Goal: Information Seeking & Learning: Find specific fact

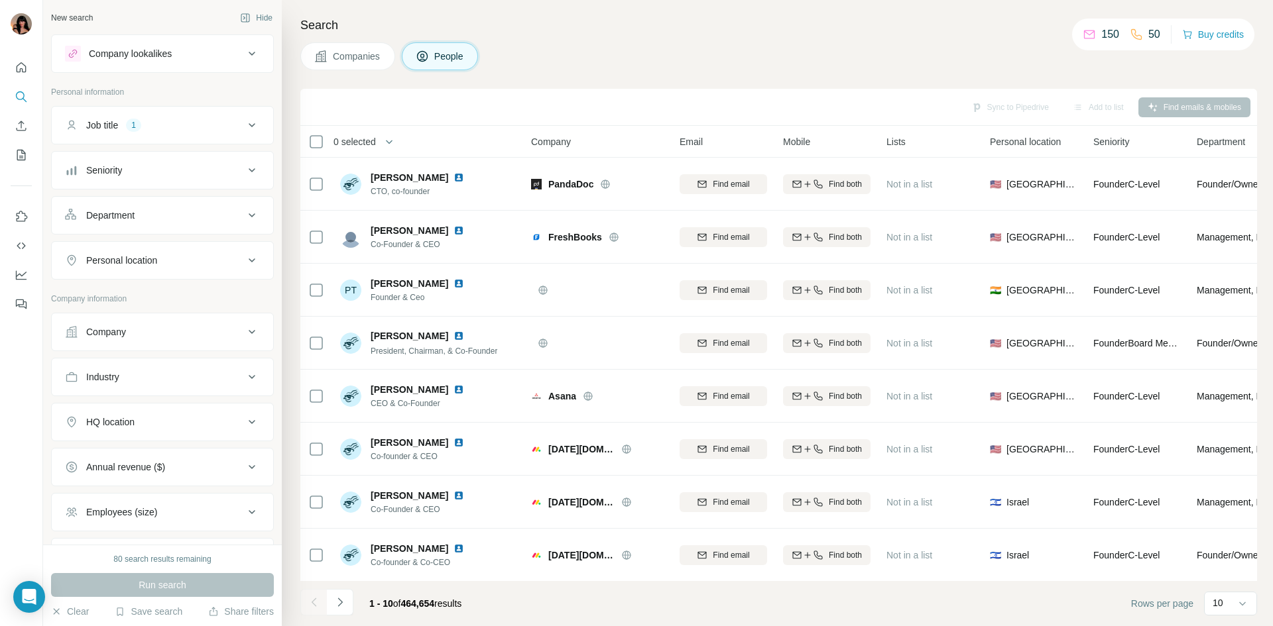
click at [215, 253] on button "Personal location" at bounding box center [162, 261] width 221 height 32
click at [198, 286] on input "text" at bounding box center [162, 294] width 195 height 24
type input "******"
click at [239, 327] on div "🇨🇦 [GEOGRAPHIC_DATA]" at bounding box center [157, 336] width 178 height 48
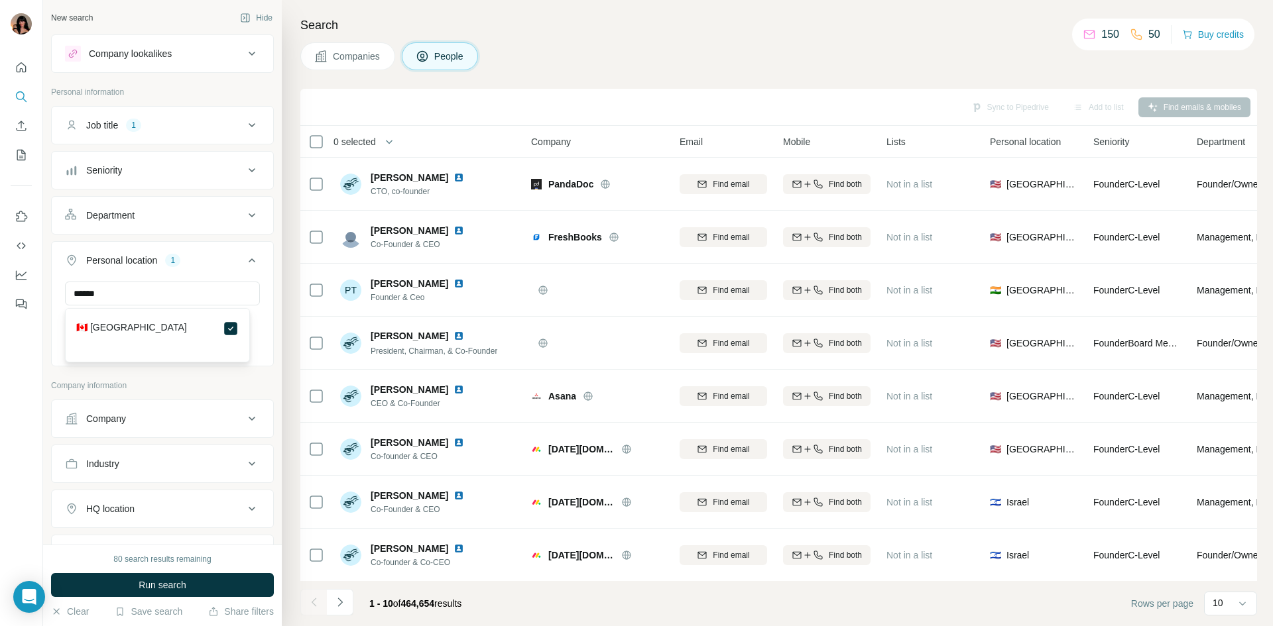
click at [171, 384] on p "Company information" at bounding box center [162, 386] width 223 height 12
click at [166, 295] on input "text" at bounding box center [162, 294] width 195 height 24
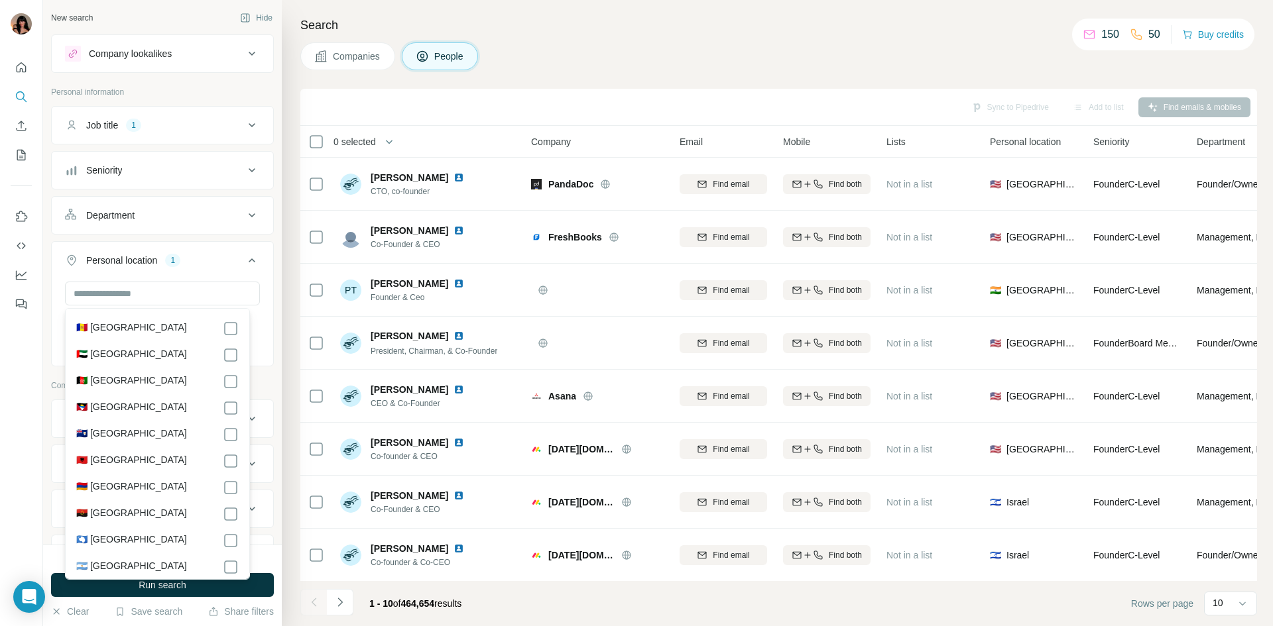
click at [44, 358] on div "New search Hide Company lookalikes Personal information Job title 1 Seniority D…" at bounding box center [162, 272] width 239 height 545
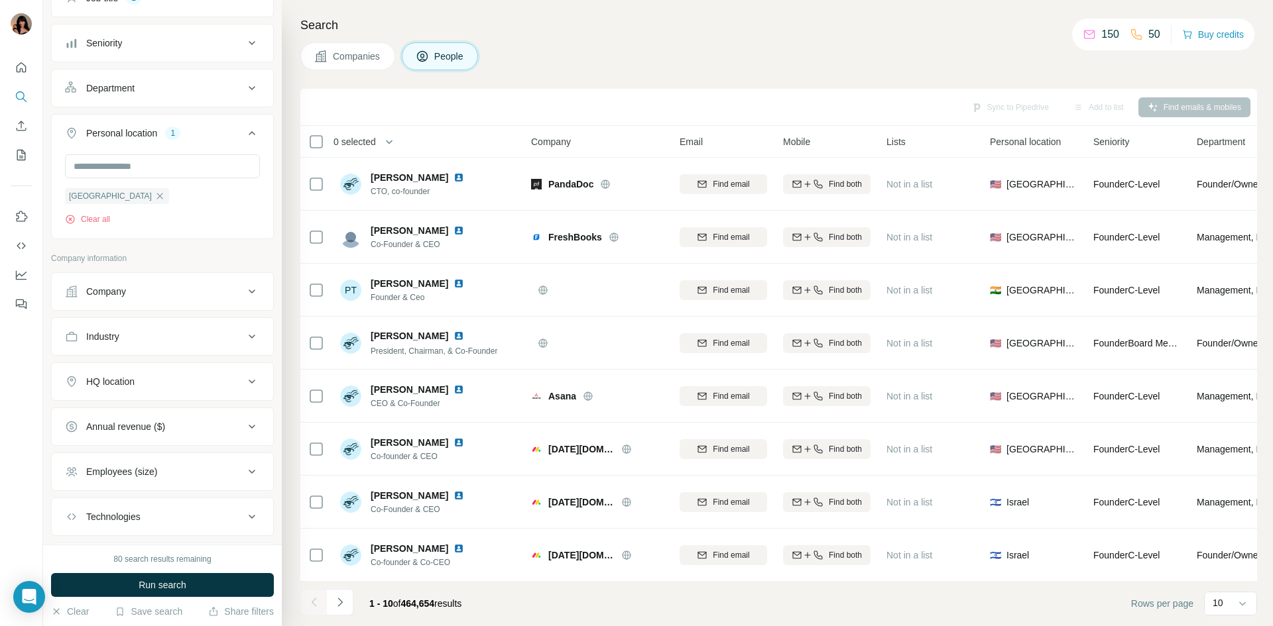
scroll to position [133, 0]
click at [175, 381] on div "HQ location" at bounding box center [154, 376] width 179 height 13
click at [166, 410] on input "text" at bounding box center [162, 410] width 195 height 24
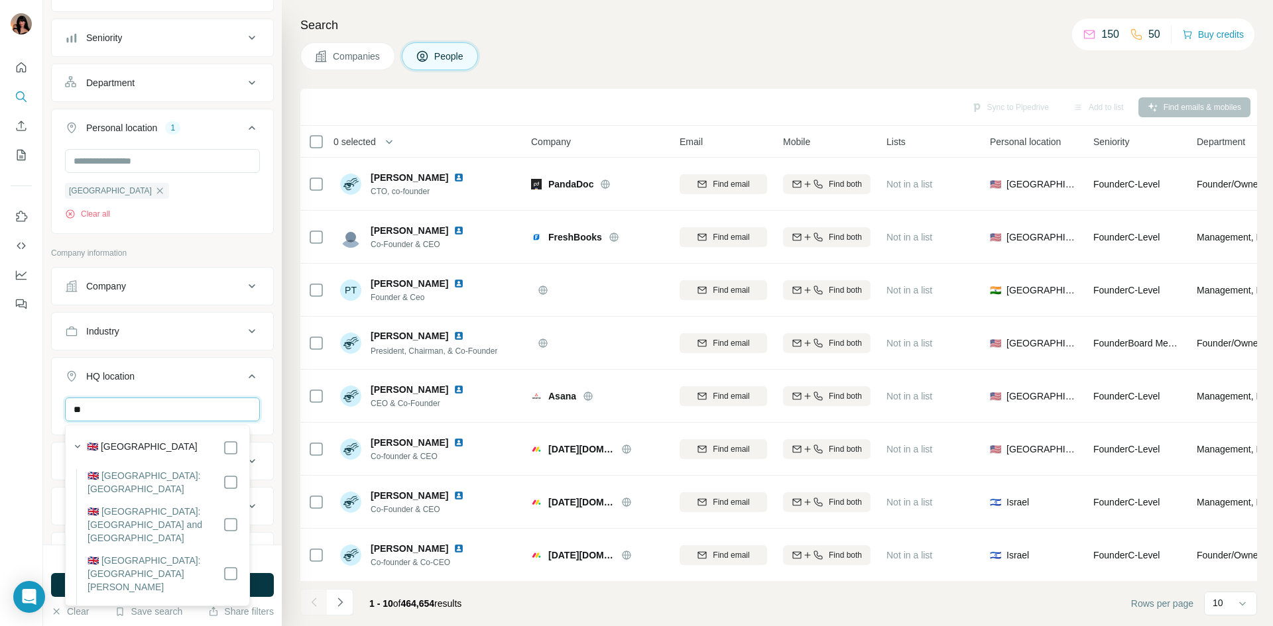
type input "*"
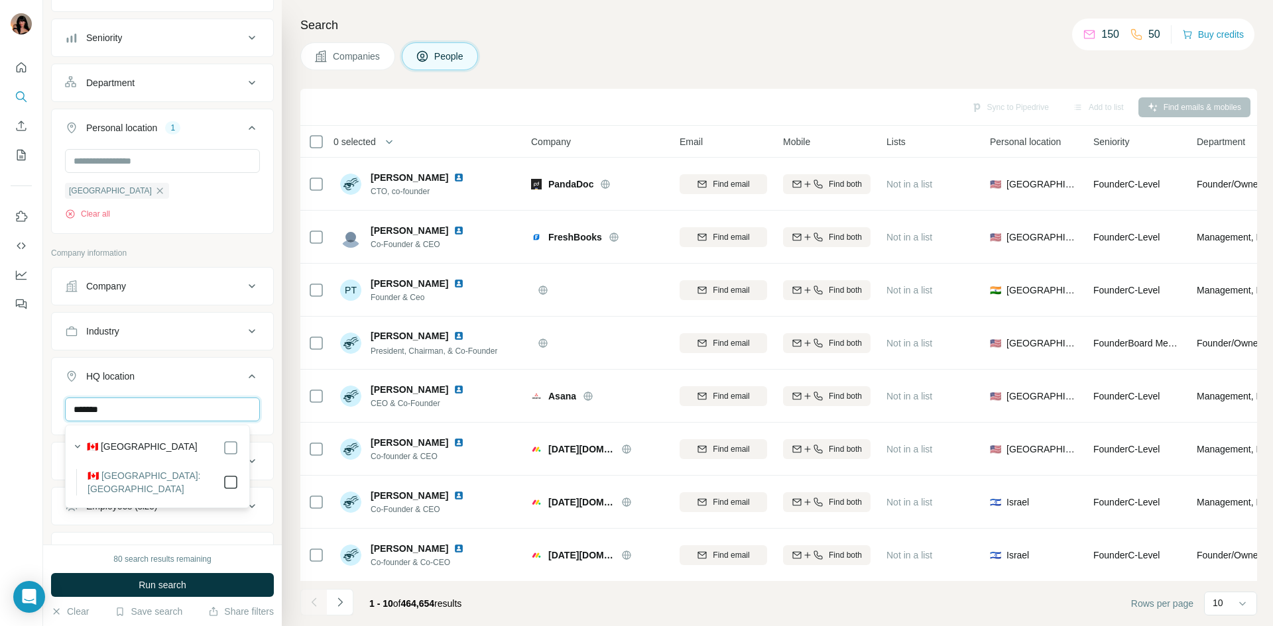
type input "*******"
click at [58, 447] on div "******* [GEOGRAPHIC_DATA] Clear all" at bounding box center [162, 439] width 221 height 82
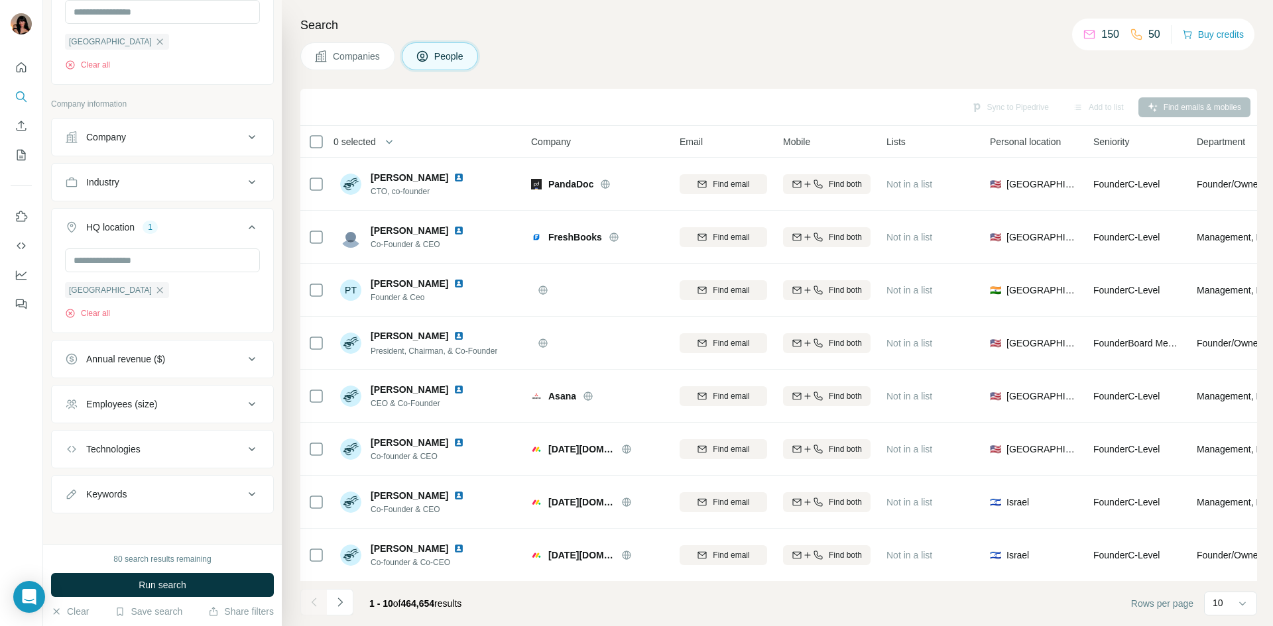
scroll to position [289, 0]
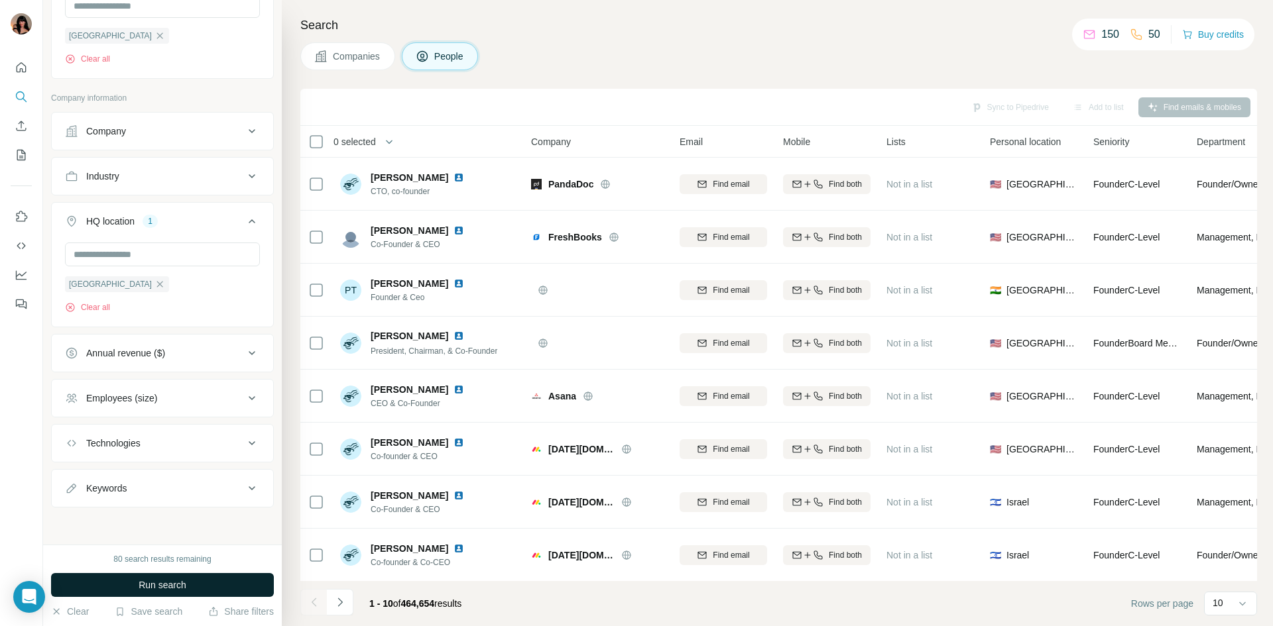
click at [212, 583] on button "Run search" at bounding box center [162, 585] width 223 height 24
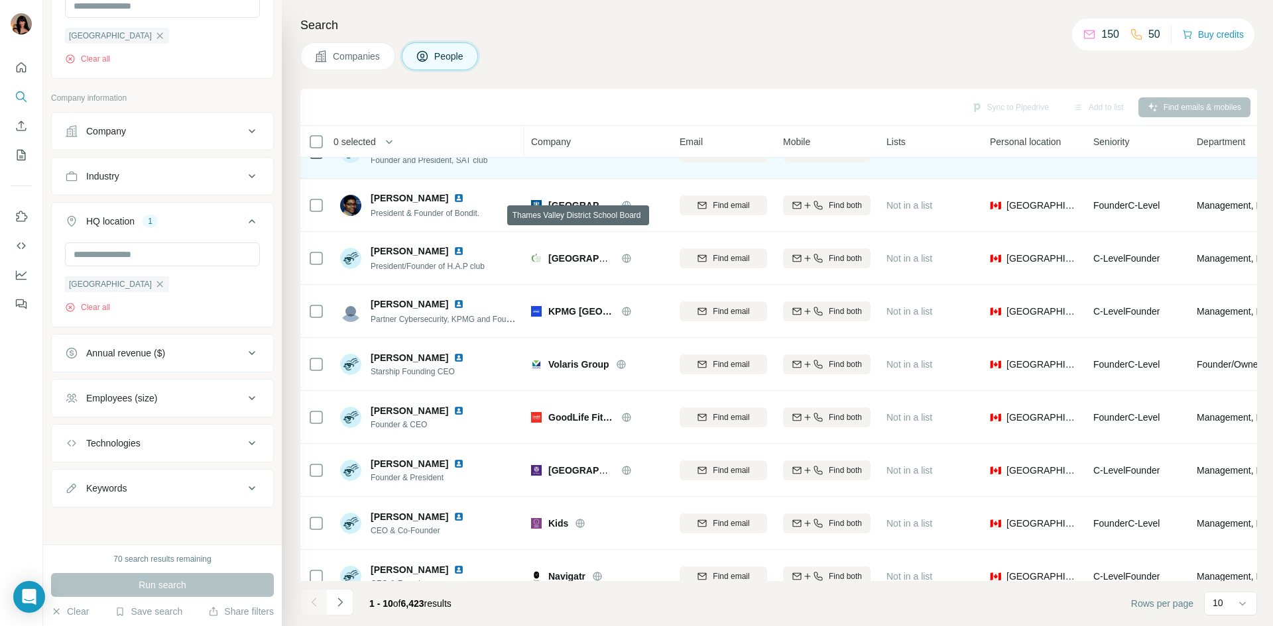
scroll to position [113, 0]
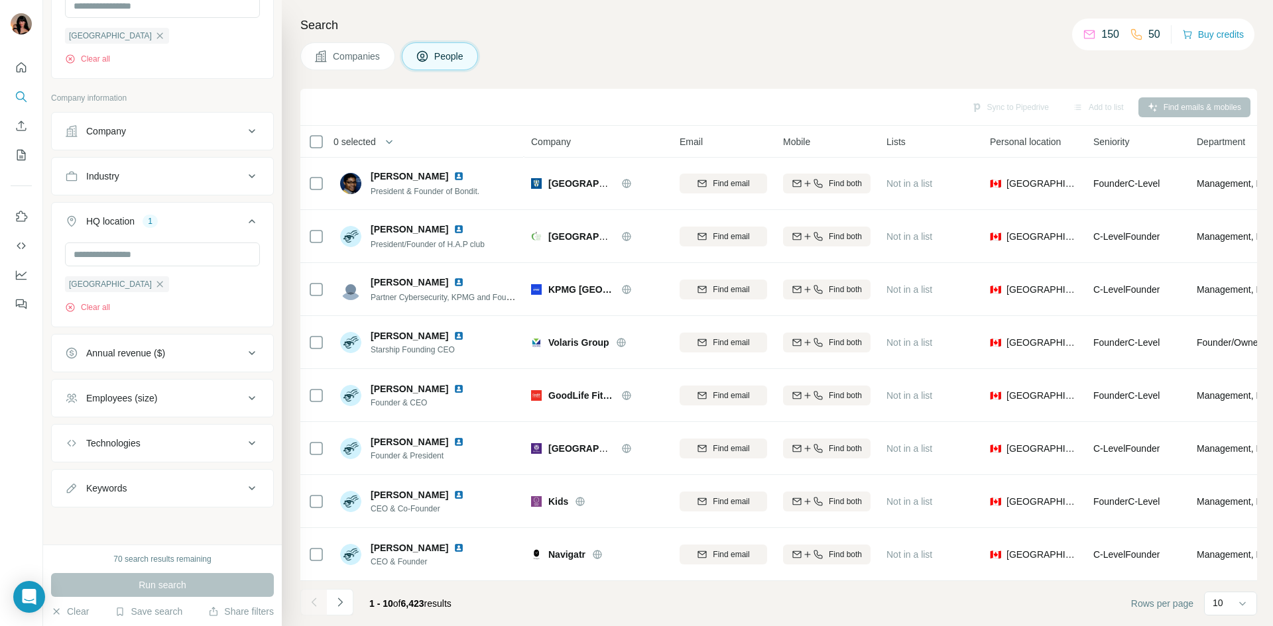
click at [345, 606] on icon "Navigate to next page" at bounding box center [339, 602] width 13 height 13
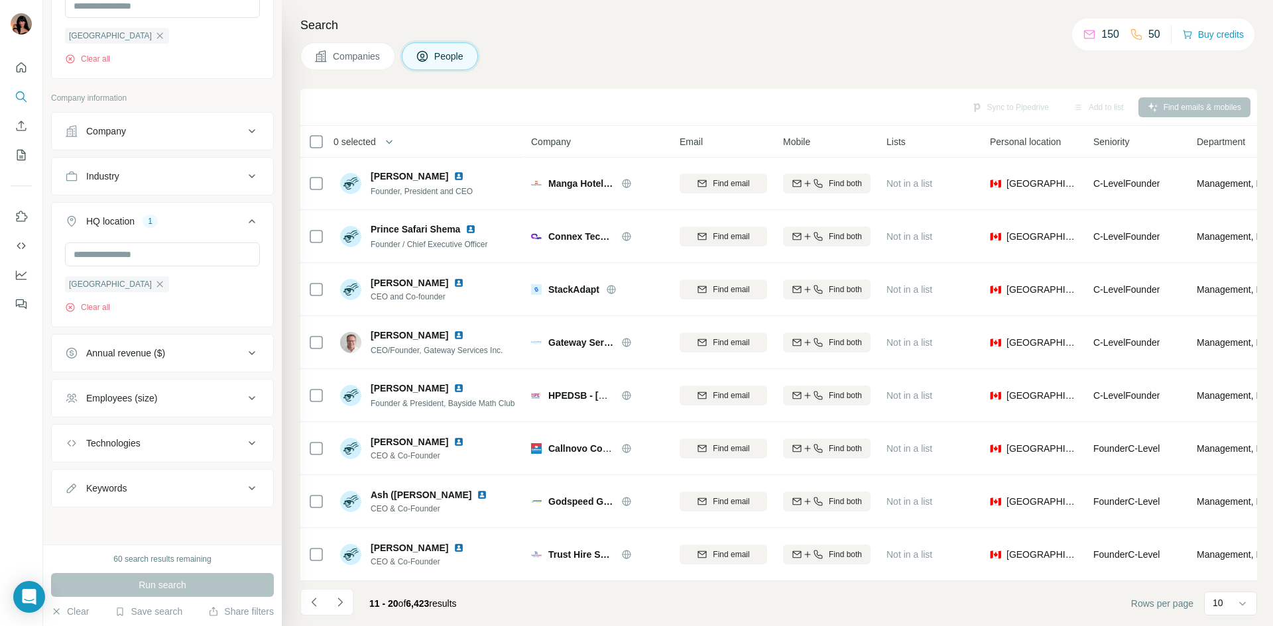
click at [164, 392] on div "Employees (size)" at bounding box center [154, 398] width 179 height 13
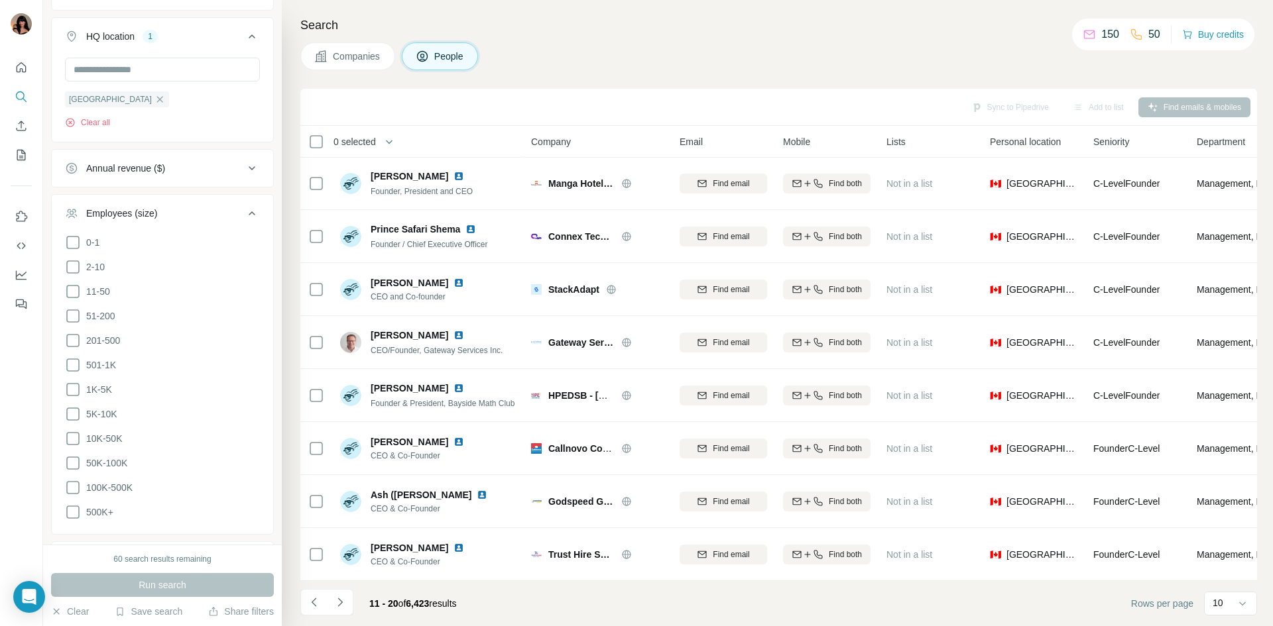
scroll to position [488, 0]
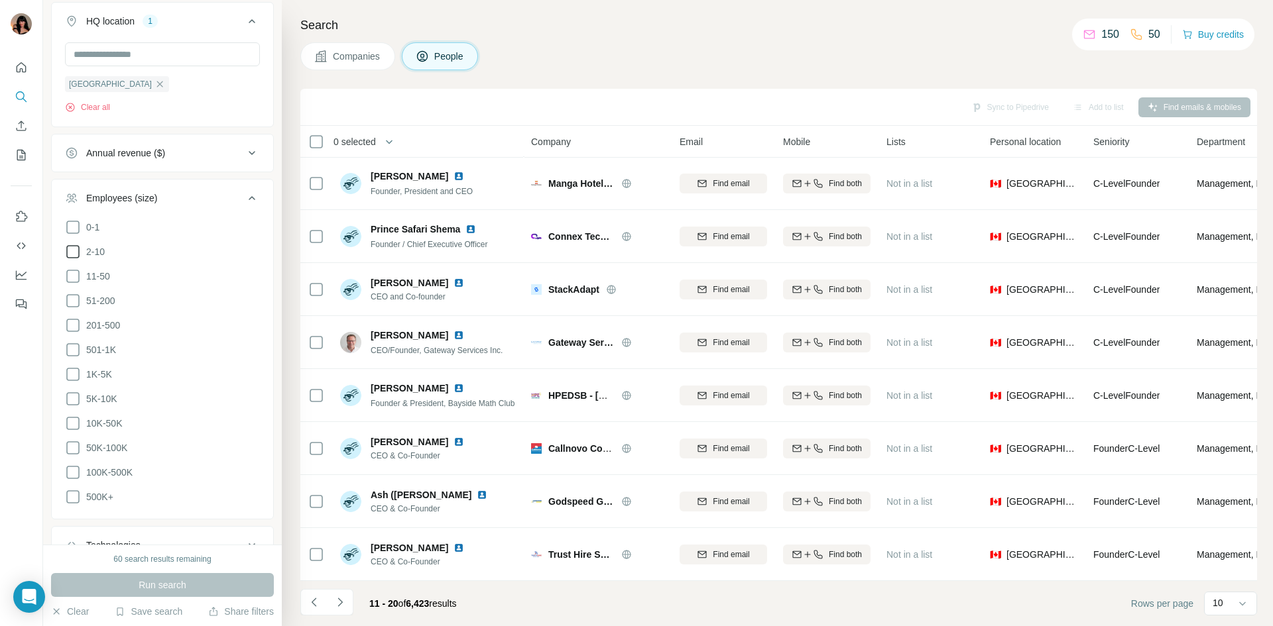
click at [74, 251] on icon at bounding box center [73, 252] width 16 height 16
click at [71, 272] on icon at bounding box center [73, 276] width 16 height 16
click at [75, 229] on icon at bounding box center [73, 227] width 16 height 16
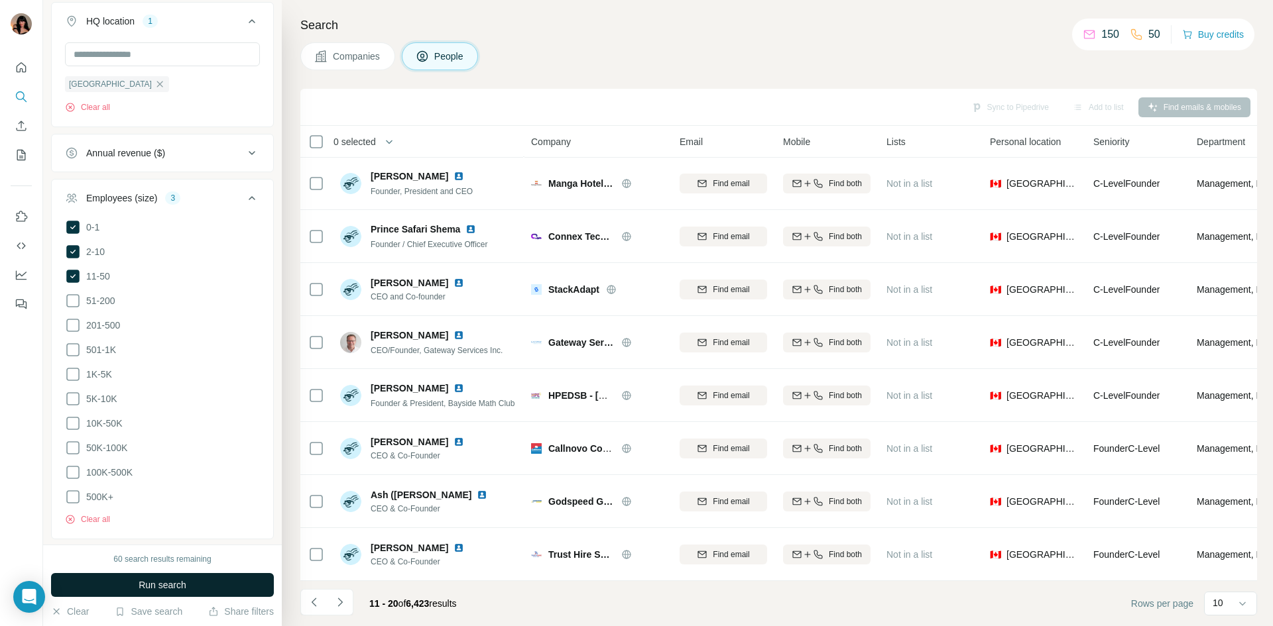
click at [156, 586] on span "Run search" at bounding box center [163, 585] width 48 height 13
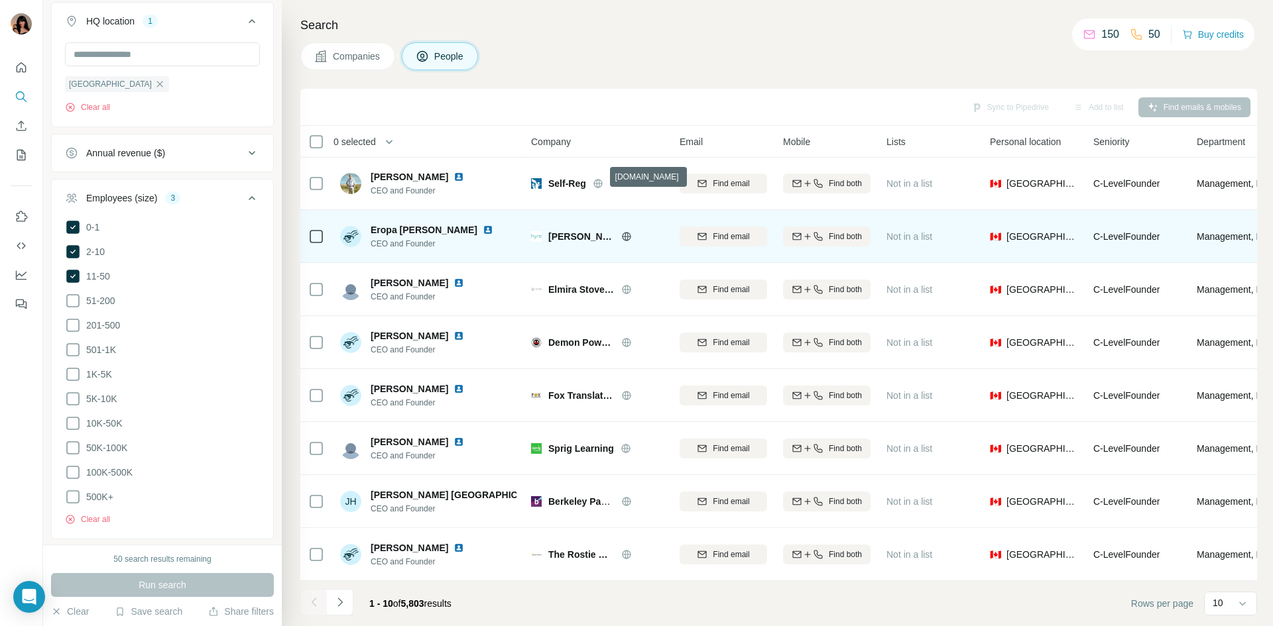
drag, startPoint x: 600, startPoint y: 180, endPoint x: 574, endPoint y: 211, distance: 40.5
click at [574, 211] on td "[PERSON_NAME]" at bounding box center [597, 236] width 148 height 53
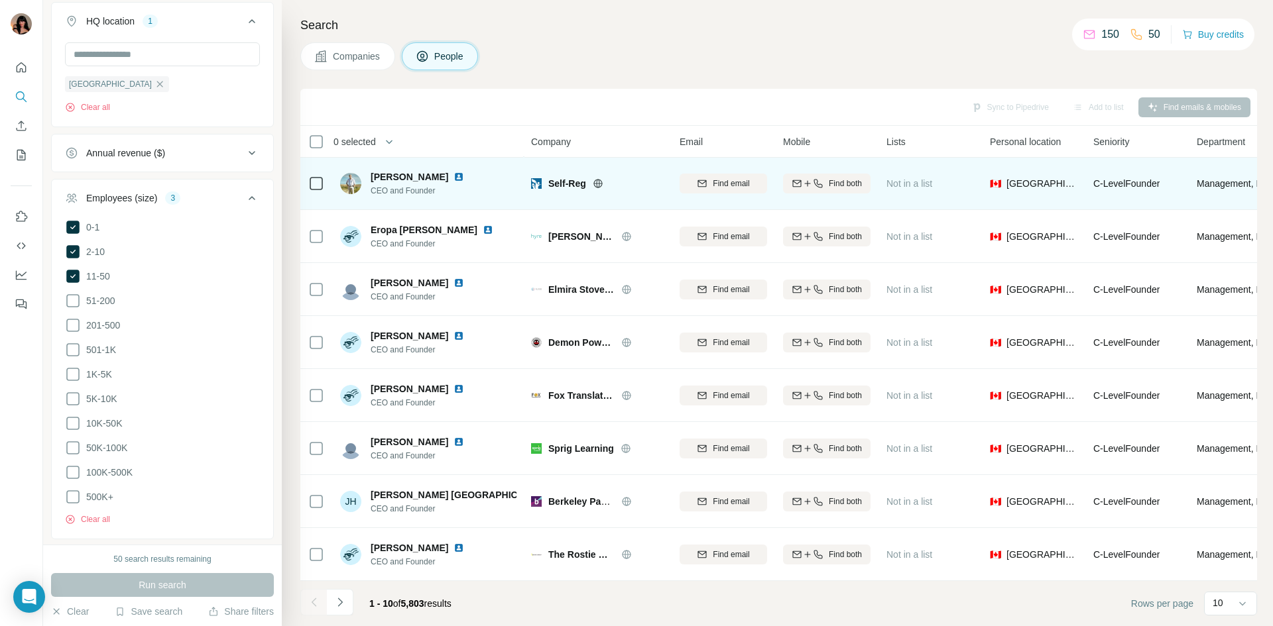
click at [601, 178] on icon at bounding box center [598, 183] width 11 height 11
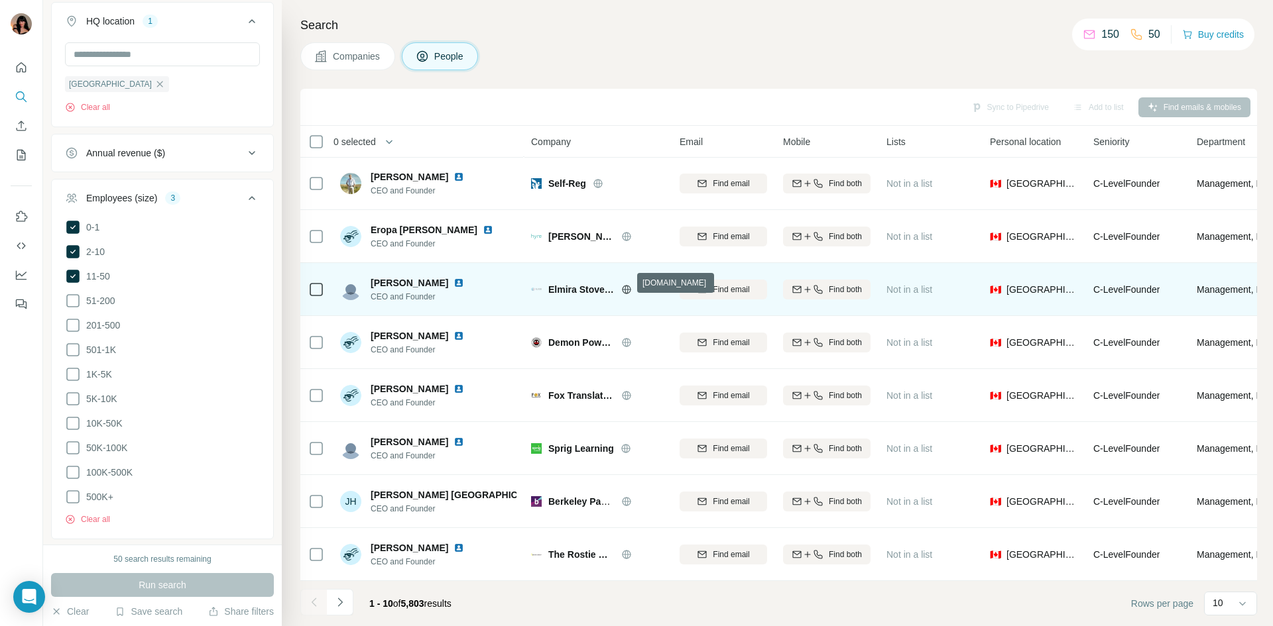
drag, startPoint x: 628, startPoint y: 280, endPoint x: 613, endPoint y: 298, distance: 23.1
click at [613, 298] on div "Elmira Stove Works" at bounding box center [597, 289] width 133 height 36
click at [627, 286] on icon at bounding box center [625, 289] width 3 height 9
click at [835, 284] on span "Find both" at bounding box center [845, 290] width 33 height 12
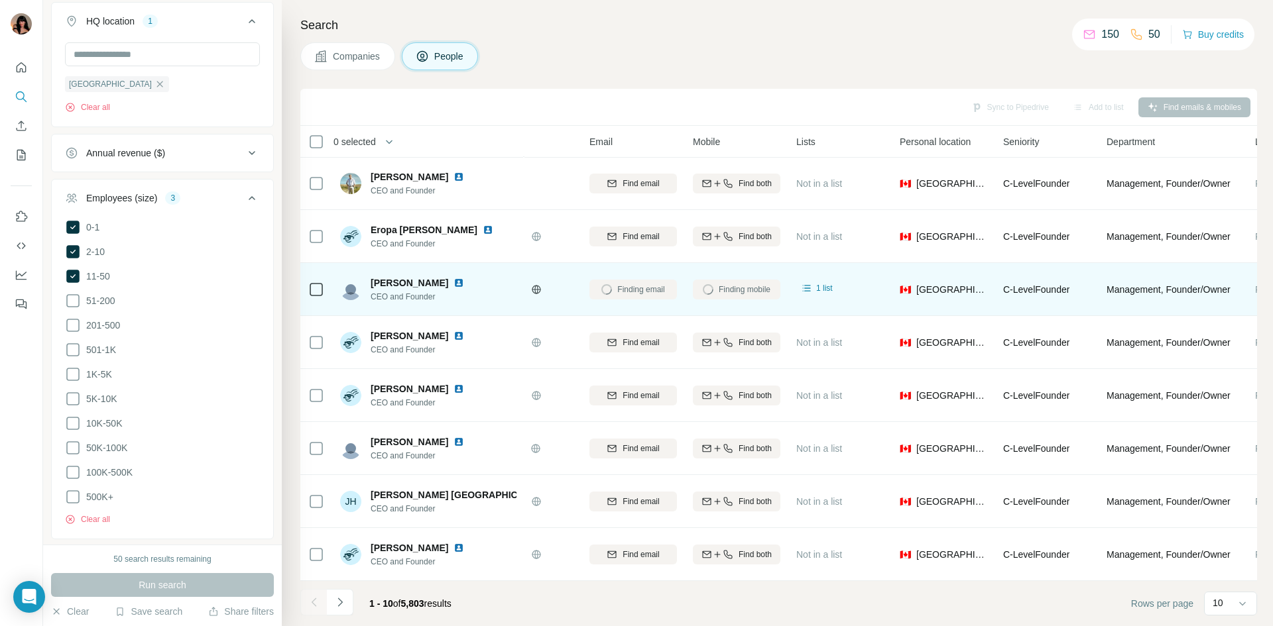
scroll to position [113, 0]
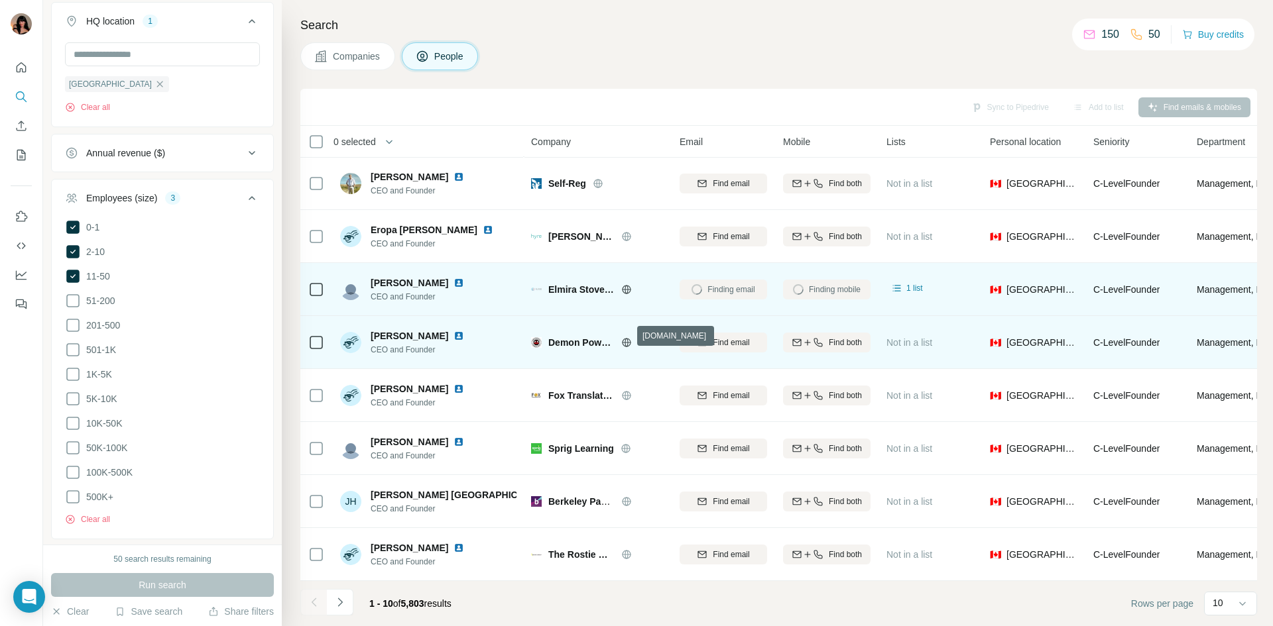
click at [626, 337] on icon at bounding box center [626, 342] width 11 height 11
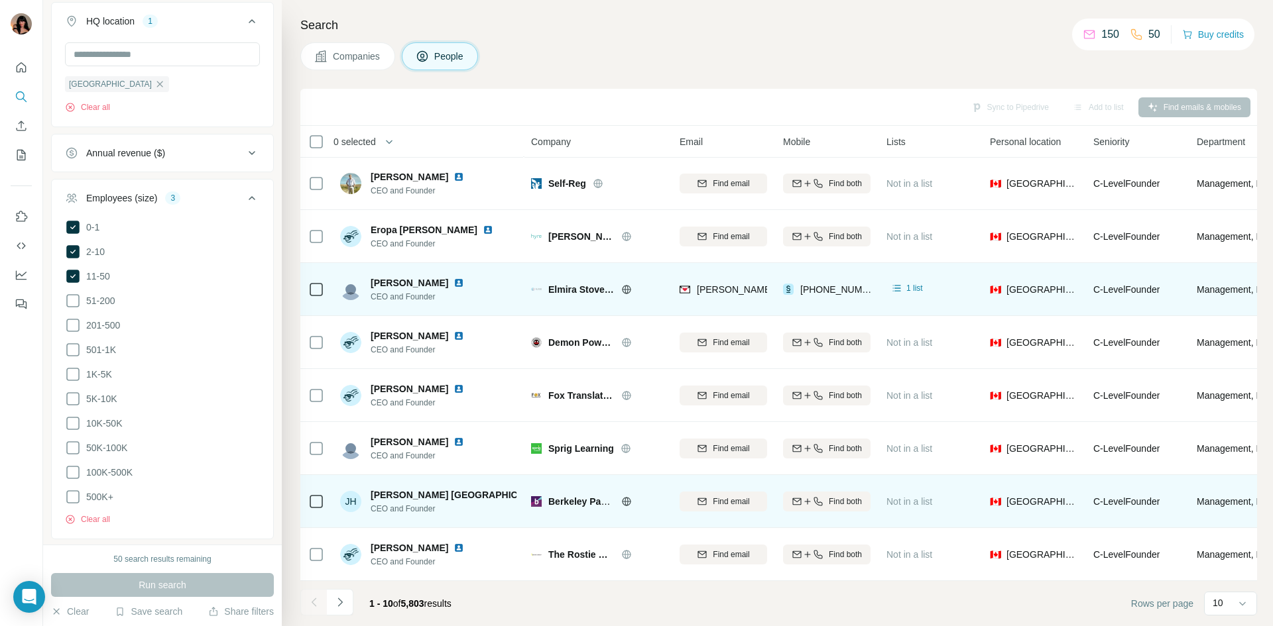
click at [431, 488] on span "[PERSON_NAME] [GEOGRAPHIC_DATA]" at bounding box center [461, 494] width 180 height 13
click at [555, 490] on img at bounding box center [560, 495] width 11 height 11
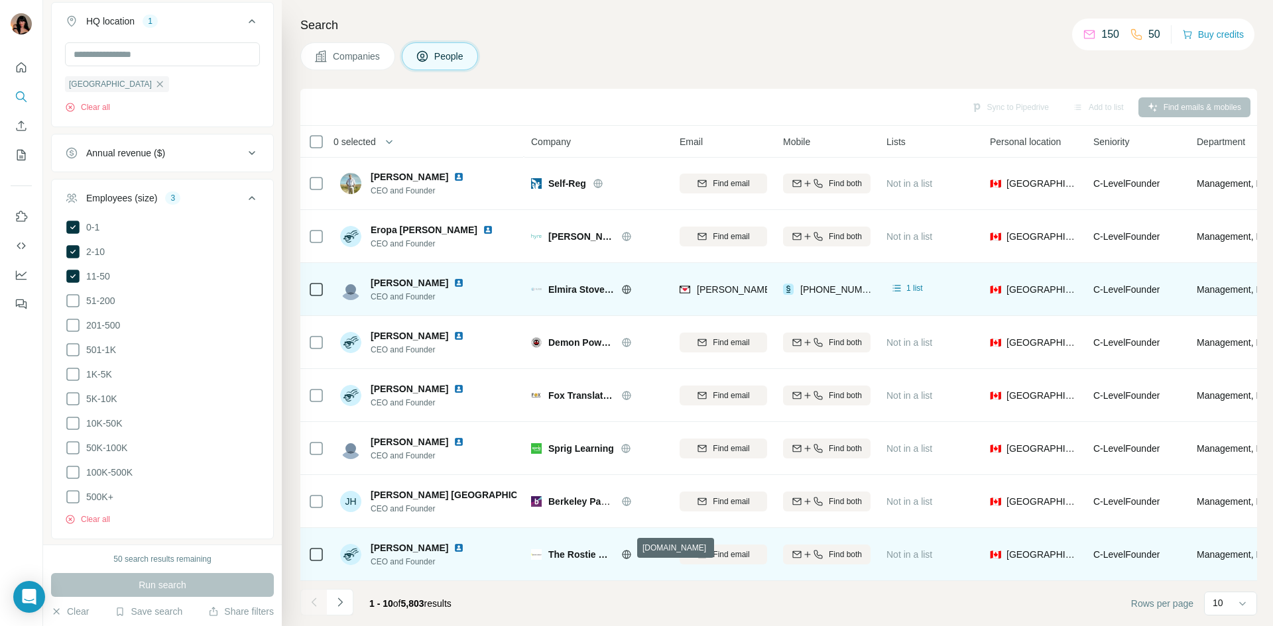
click at [625, 550] on icon at bounding box center [625, 554] width 3 height 9
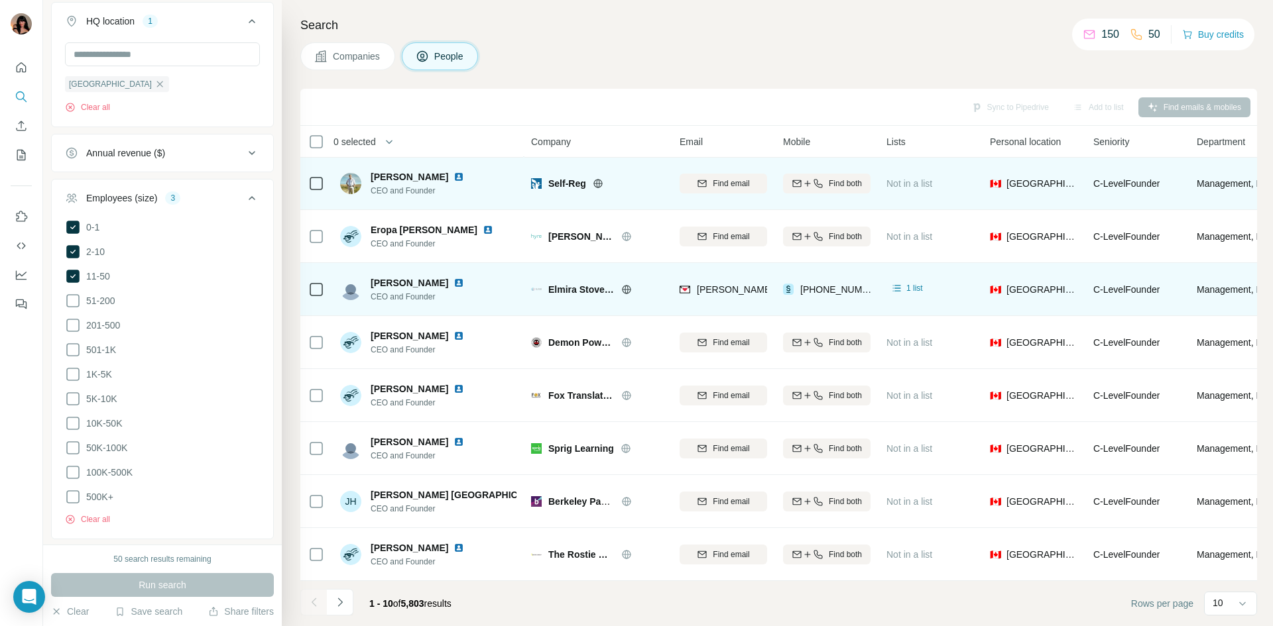
click at [453, 172] on img at bounding box center [458, 177] width 11 height 11
